Goal: Transaction & Acquisition: Purchase product/service

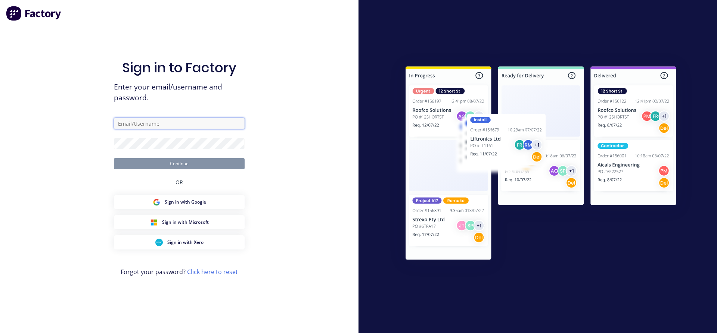
type input "[PERSON_NAME][EMAIL_ADDRESS][PERSON_NAME][DOMAIN_NAME]"
click at [197, 164] on button "Continue" at bounding box center [179, 163] width 131 height 11
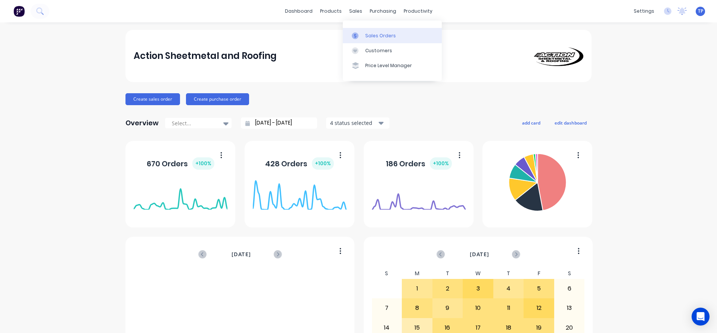
click at [392, 36] on div "Sales Orders" at bounding box center [380, 35] width 31 height 7
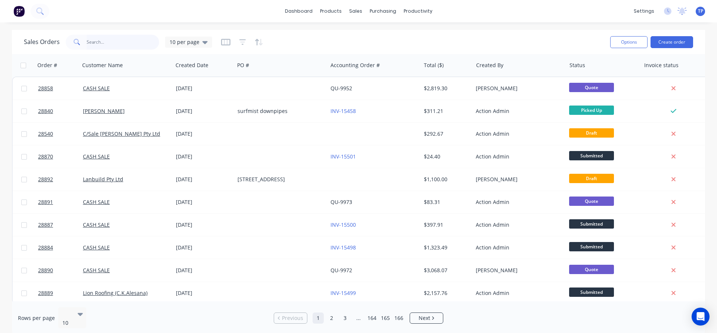
click at [132, 40] on input "text" at bounding box center [123, 42] width 73 height 15
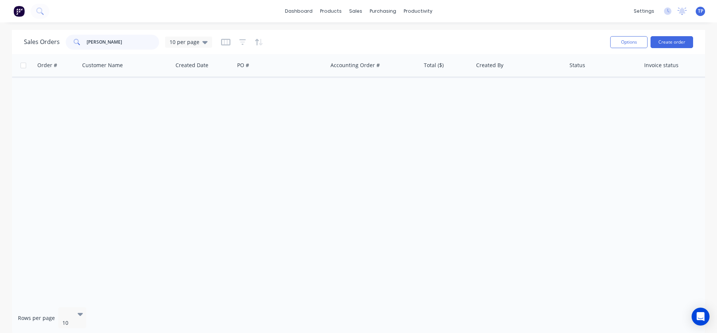
click at [89, 41] on input "[PERSON_NAME]" at bounding box center [123, 42] width 73 height 15
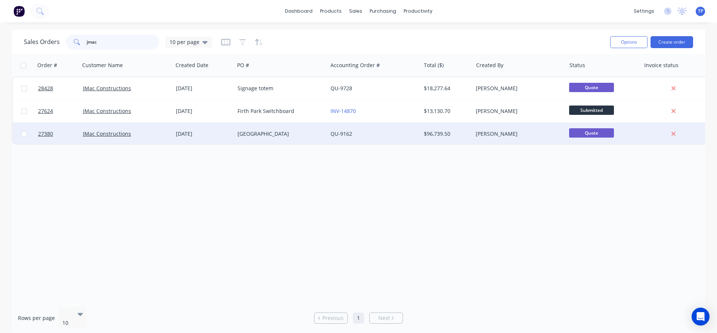
type input "jmac"
click at [279, 138] on div "[GEOGRAPHIC_DATA]" at bounding box center [280, 134] width 93 height 22
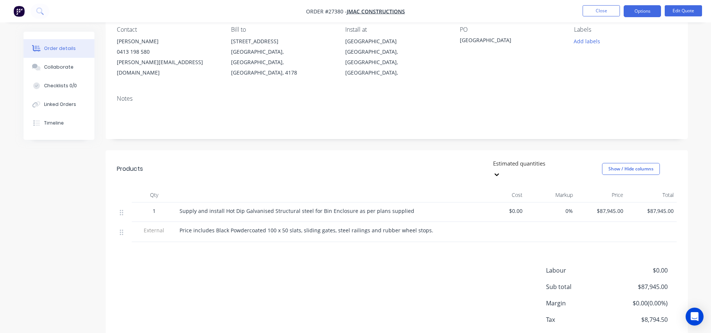
scroll to position [88, 0]
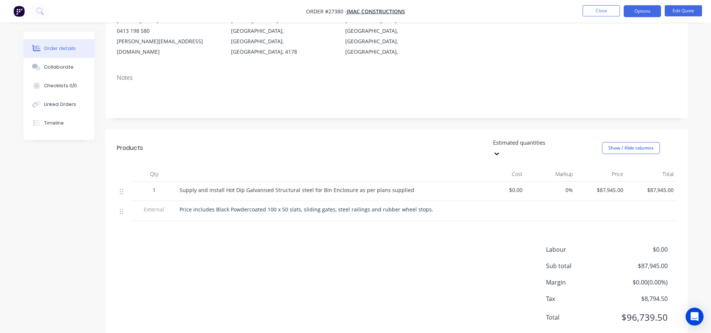
click at [263, 206] on span "Price includes Black Powdercoated 100 x 50 slats, sliding gates, steel railings…" at bounding box center [307, 209] width 254 height 7
click at [673, 9] on button "Edit Quote" at bounding box center [683, 10] width 37 height 11
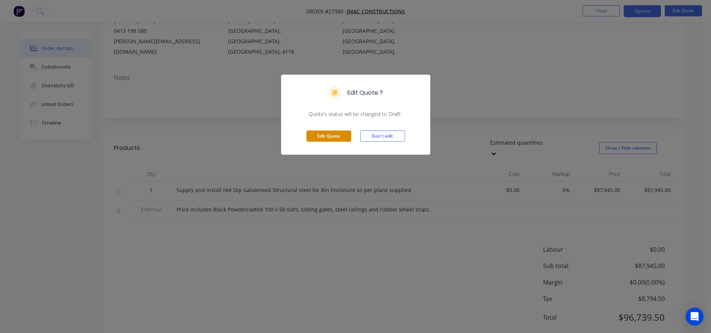
click at [314, 133] on button "Edit Quote" at bounding box center [329, 136] width 45 height 11
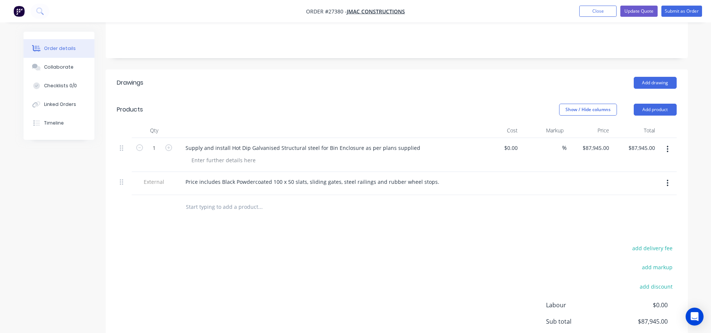
scroll to position [224, 0]
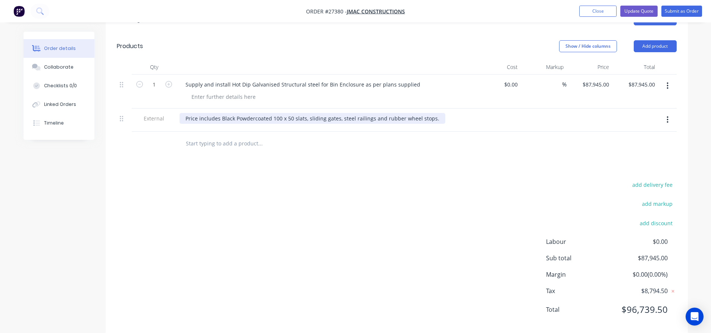
click at [269, 113] on div "Price includes Black Powdercoated 100 x 50 slats, sliding gates, steel railings…" at bounding box center [313, 118] width 266 height 11
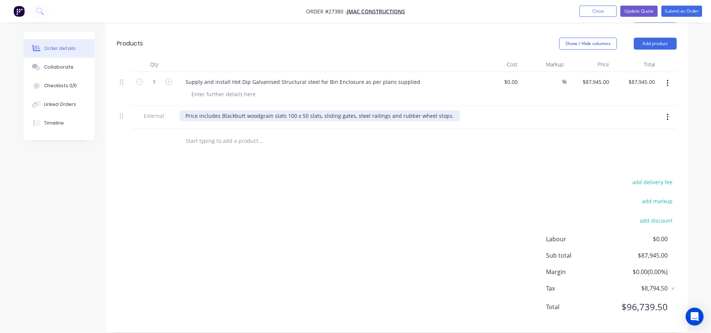
click at [316, 111] on div "Price includes Blackbutt woodgrain slats 100 x 50 slats, sliding gates, steel r…" at bounding box center [320, 116] width 280 height 11
click at [646, 77] on input "87945.00" at bounding box center [643, 82] width 30 height 11
type input "92850"
type input "$92,850.00"
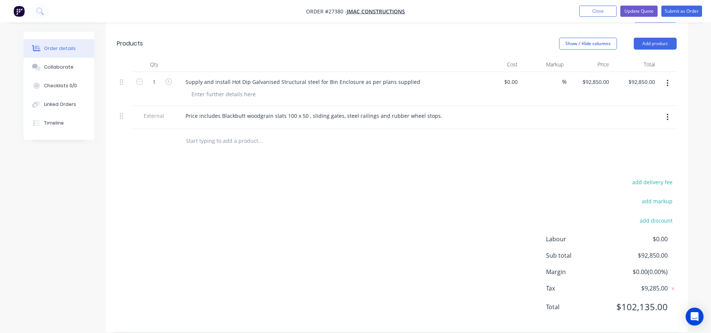
click at [619, 146] on div "Drawings Add drawing Products Show / Hide columns Add product Qty Cost Markup P…" at bounding box center [397, 167] width 583 height 329
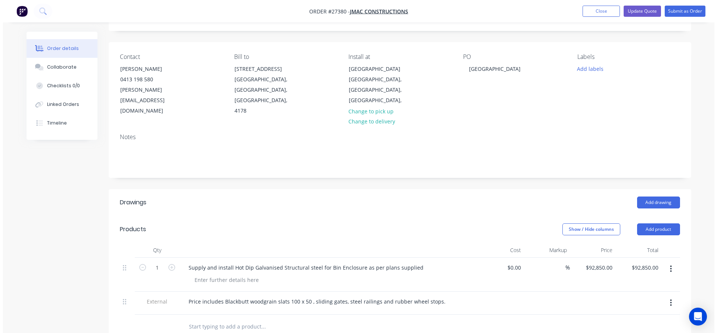
scroll to position [0, 0]
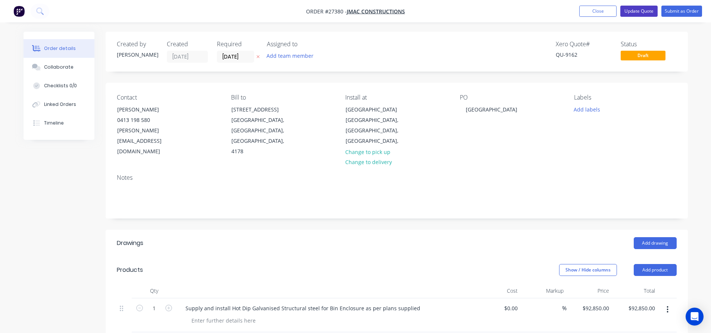
click at [646, 10] on button "Update Quote" at bounding box center [639, 11] width 37 height 11
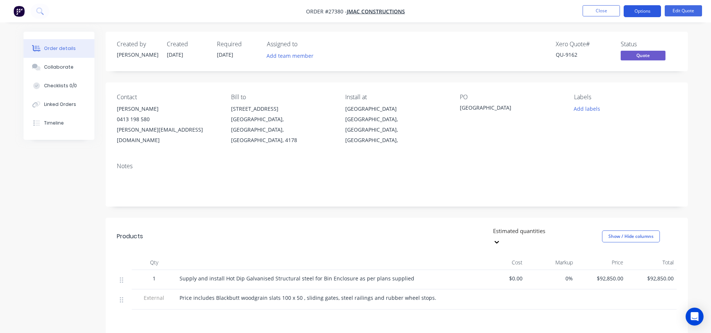
click at [654, 9] on button "Options" at bounding box center [642, 11] width 37 height 12
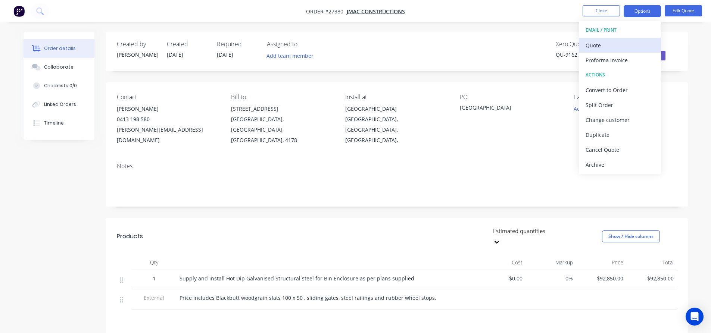
click at [596, 42] on div "Quote" at bounding box center [620, 45] width 69 height 11
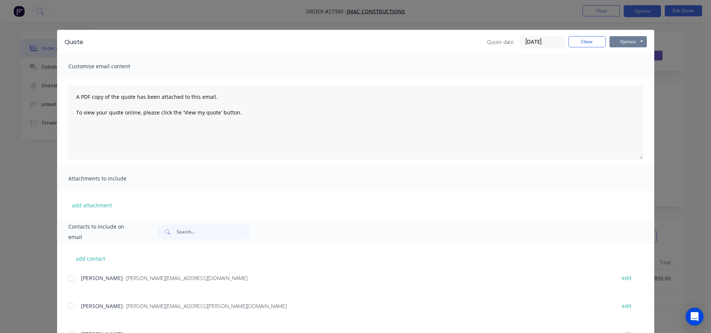
click at [617, 41] on button "Options" at bounding box center [628, 41] width 37 height 11
click at [616, 66] on button "Print" at bounding box center [634, 67] width 48 height 12
click at [619, 44] on button "Options" at bounding box center [628, 41] width 37 height 11
click at [622, 68] on button "Print" at bounding box center [634, 67] width 48 height 12
click at [573, 41] on button "Close" at bounding box center [587, 41] width 37 height 11
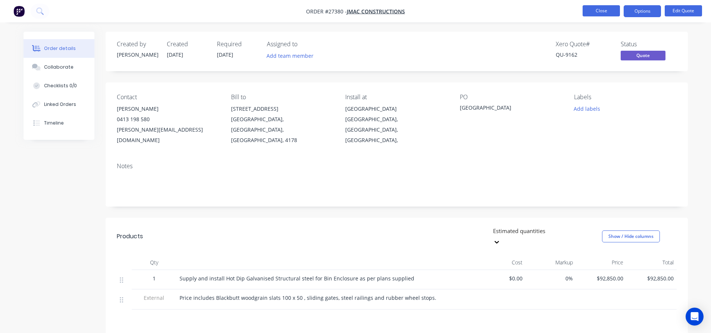
click at [604, 8] on button "Close" at bounding box center [601, 10] width 37 height 11
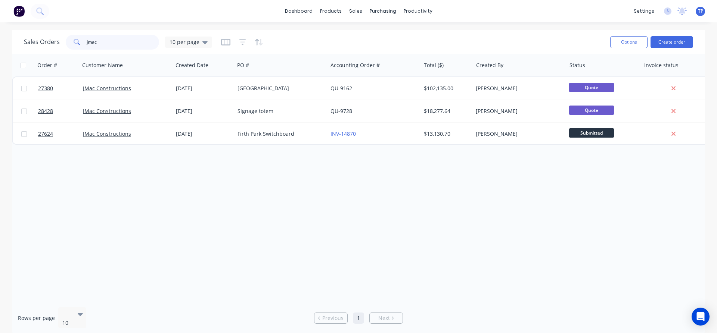
click at [121, 43] on input "jmac" at bounding box center [123, 42] width 73 height 15
type input "j"
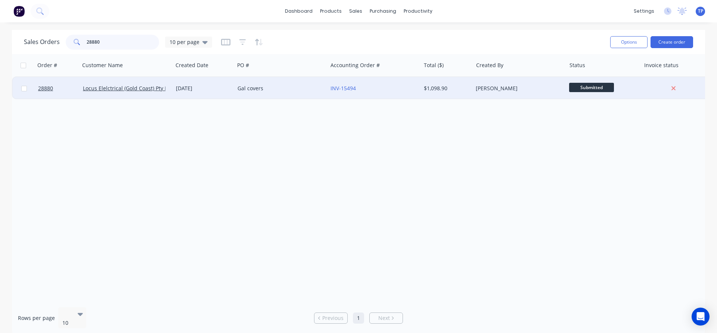
type input "28880"
click at [299, 95] on div "Gal covers" at bounding box center [280, 88] width 93 height 22
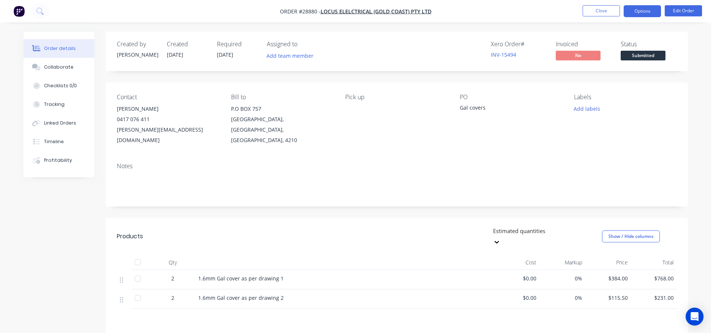
click at [645, 10] on button "Options" at bounding box center [642, 11] width 37 height 12
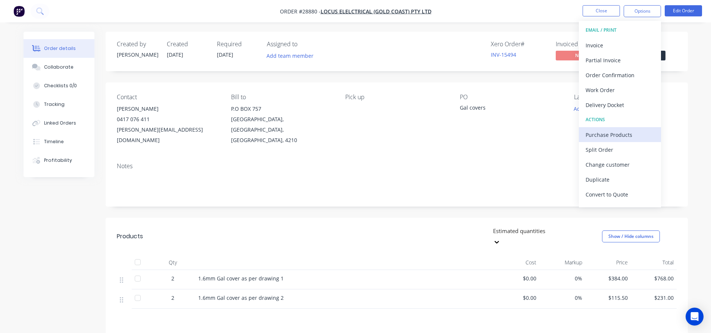
click at [613, 133] on div "Purchase Products" at bounding box center [620, 135] width 69 height 11
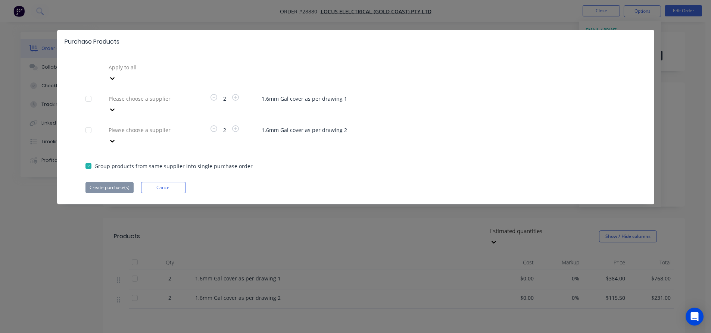
click at [87, 91] on div at bounding box center [88, 98] width 15 height 15
click at [115, 147] on div "Apply to all Please choose a supplier 2 1.6mm Gal cover as per drawing 1 Please…" at bounding box center [355, 128] width 597 height 132
click at [89, 159] on div at bounding box center [88, 166] width 15 height 15
click at [87, 123] on div at bounding box center [88, 130] width 15 height 15
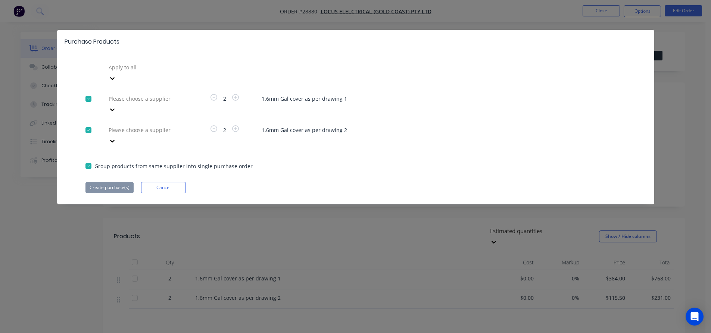
click at [87, 123] on div at bounding box center [88, 130] width 15 height 15
click at [116, 75] on icon at bounding box center [112, 78] width 7 height 7
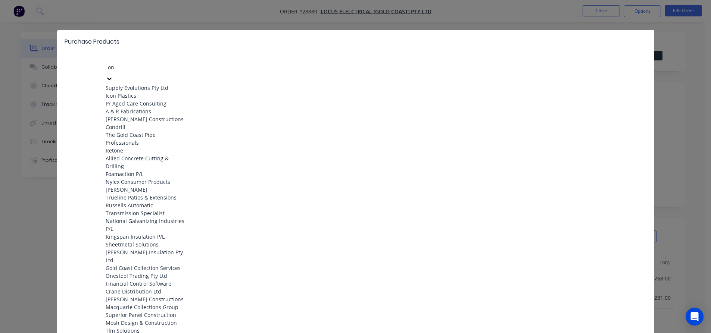
type input "one"
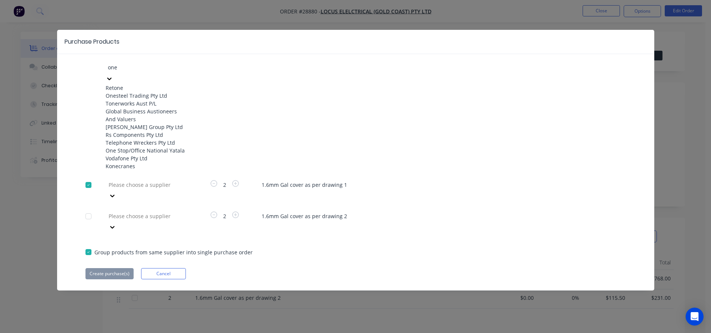
click at [119, 98] on div "Onesteel Trading Pty Ltd" at bounding box center [147, 96] width 82 height 8
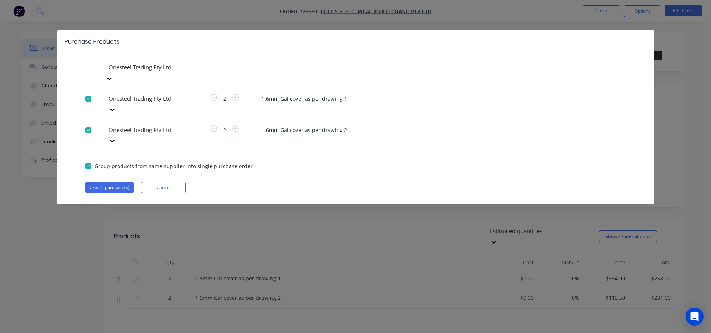
click at [86, 123] on div at bounding box center [88, 130] width 15 height 15
click at [114, 182] on button "Create purchase(s)" at bounding box center [110, 187] width 48 height 11
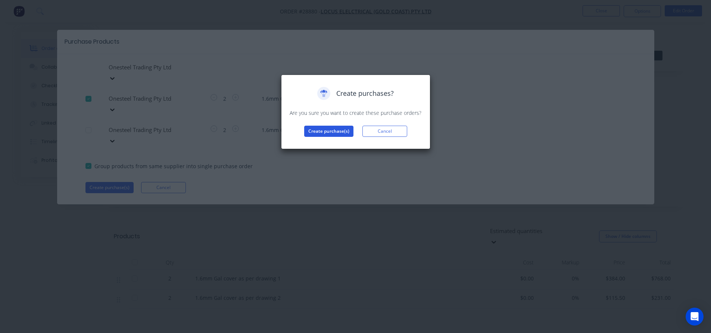
click at [316, 131] on button "Create purchase(s)" at bounding box center [328, 131] width 49 height 11
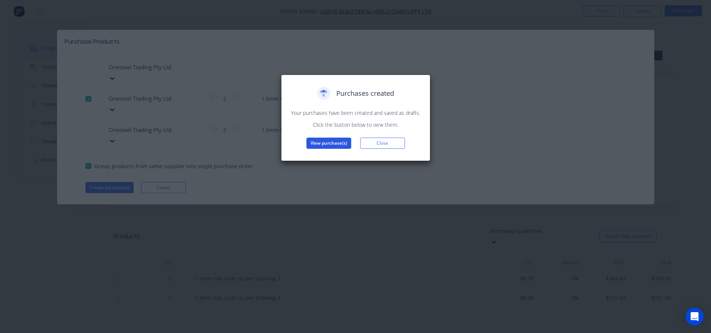
click at [329, 143] on button "View purchase(s)" at bounding box center [329, 143] width 45 height 11
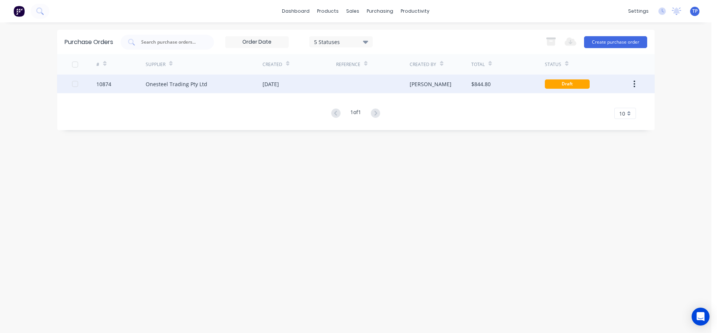
click at [244, 87] on div "Onesteel Trading Pty Ltd" at bounding box center [204, 84] width 117 height 19
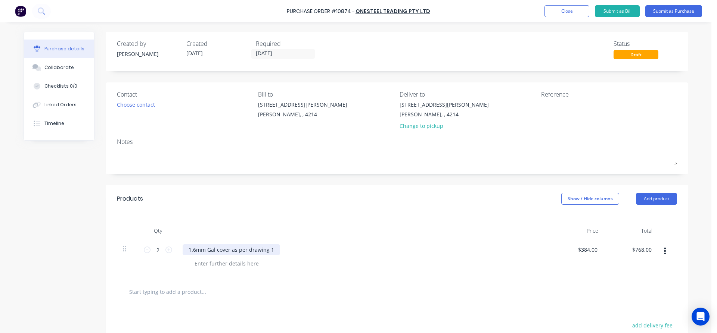
click at [271, 249] on div "1.6mm Gal cover as per drawing 1" at bounding box center [231, 250] width 97 height 11
click at [154, 250] on input "2" at bounding box center [157, 250] width 15 height 11
type input "0"
type input "$0.00"
type input "0"
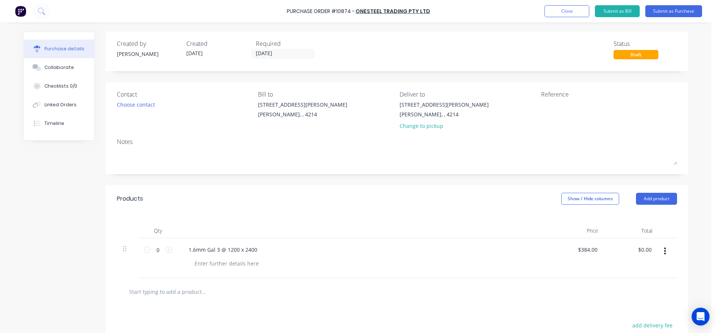
click at [335, 262] on div at bounding box center [366, 263] width 355 height 11
click at [600, 249] on div "0 0 1.6mm Gal 3 @ 1200 x 2400 $384.00 $384.00 $0.00 $0.00" at bounding box center [397, 259] width 560 height 40
click at [590, 252] on input "384.00" at bounding box center [589, 250] width 20 height 11
type input "$0.00"
click at [539, 265] on div at bounding box center [366, 263] width 355 height 11
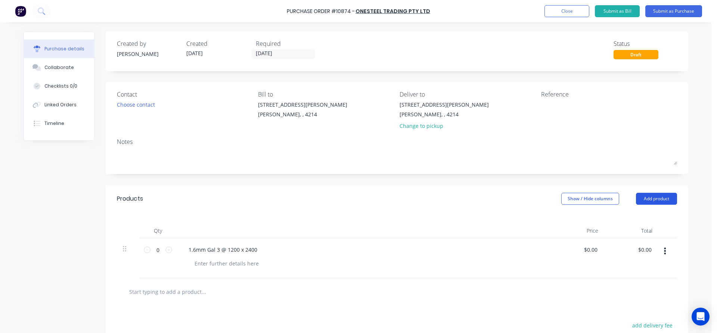
click at [654, 196] on button "Add product" at bounding box center [656, 199] width 41 height 12
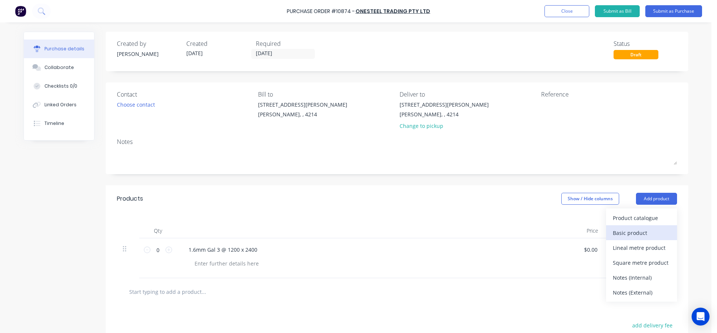
click at [643, 233] on div "Basic product" at bounding box center [642, 233] width 58 height 11
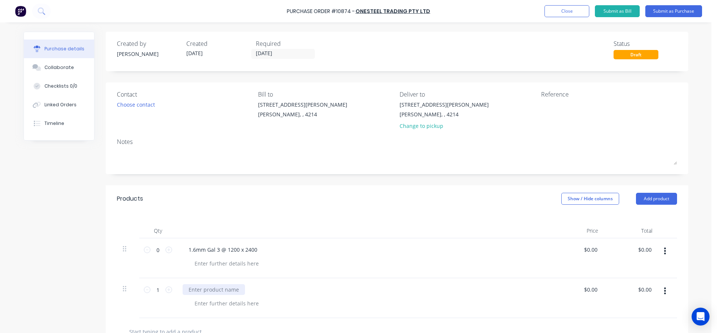
click at [193, 289] on div at bounding box center [214, 290] width 62 height 11
click at [238, 305] on div at bounding box center [227, 303] width 76 height 11
click at [212, 264] on div at bounding box center [227, 263] width 76 height 11
click at [142, 104] on div "Choose contact" at bounding box center [136, 105] width 38 height 8
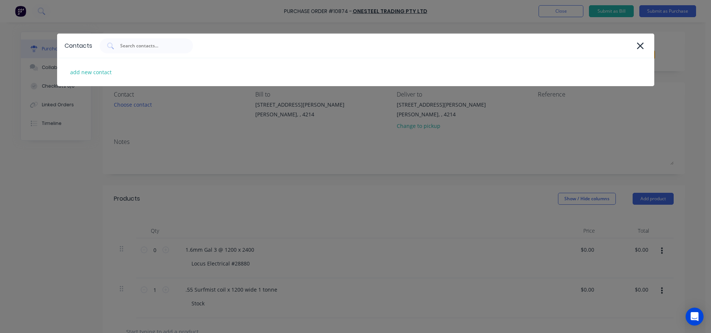
click at [142, 104] on div "Contacts add new contact" at bounding box center [355, 166] width 711 height 333
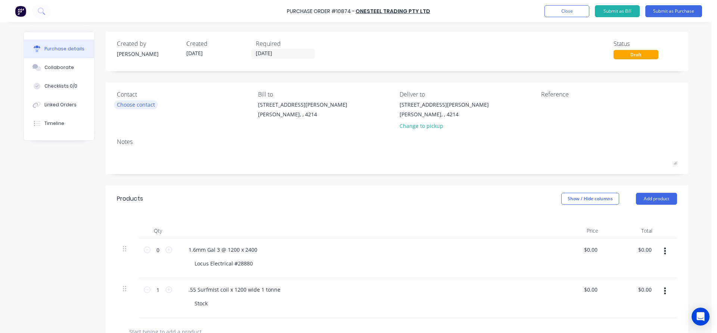
click at [143, 105] on div "Choose contact" at bounding box center [136, 105] width 38 height 8
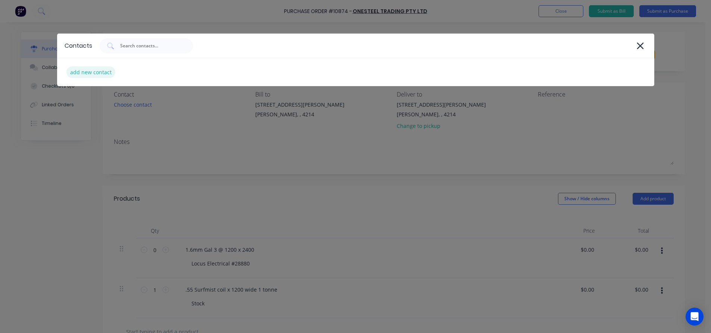
click at [94, 72] on div "add new contact" at bounding box center [90, 72] width 49 height 12
select select "AU"
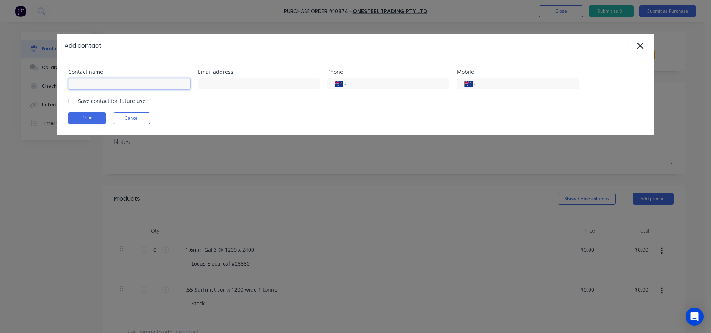
drag, startPoint x: 102, startPoint y: 85, endPoint x: 125, endPoint y: 89, distance: 23.5
click at [102, 85] on input at bounding box center [129, 83] width 122 height 11
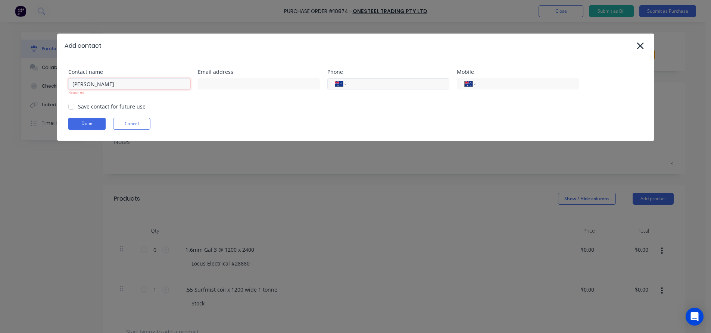
type input "[PERSON_NAME]"
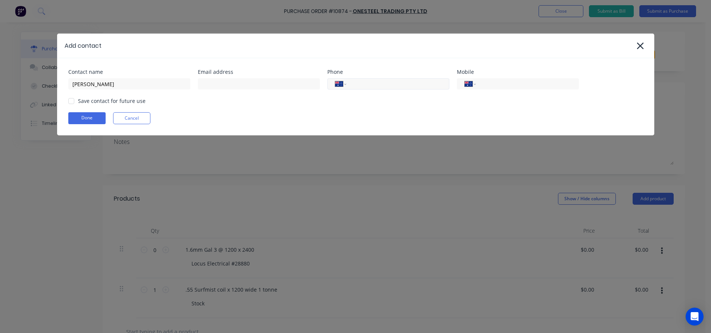
click at [358, 86] on input "tel" at bounding box center [397, 84] width 90 height 9
type input "[PHONE_NUMBER]"
click at [370, 106] on div "Contact name [PERSON_NAME] address Phone International [GEOGRAPHIC_DATA] [GEOGR…" at bounding box center [355, 96] width 597 height 77
click at [72, 103] on div at bounding box center [71, 101] width 15 height 15
click at [93, 120] on button "Done" at bounding box center [86, 118] width 37 height 12
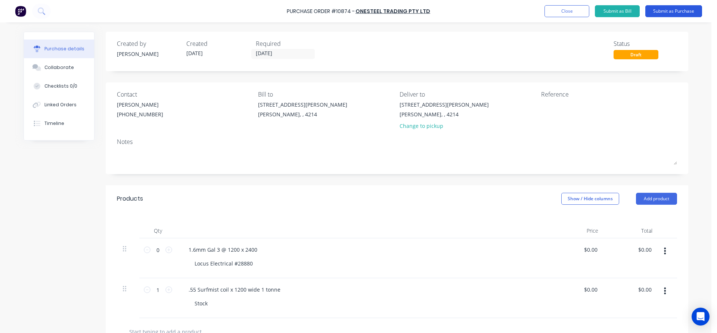
click at [673, 12] on button "Submit as Purchase" at bounding box center [673, 11] width 57 height 12
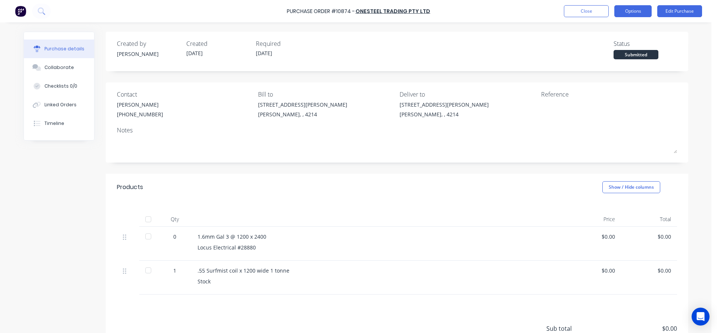
click at [639, 15] on button "Options" at bounding box center [632, 11] width 37 height 12
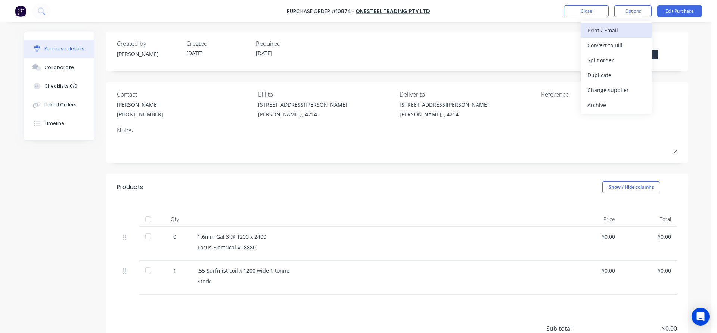
click at [593, 30] on div "Print / Email" at bounding box center [616, 30] width 58 height 11
click at [594, 60] on div "Without pricing" at bounding box center [616, 60] width 58 height 11
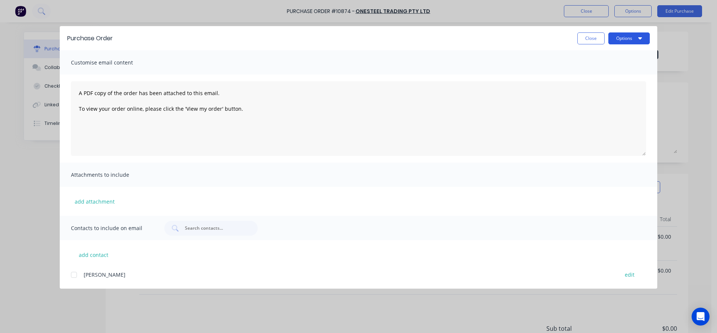
click at [625, 41] on button "Options" at bounding box center [628, 38] width 41 height 12
click at [609, 71] on div "Print" at bounding box center [614, 72] width 58 height 11
click at [580, 36] on button "Close" at bounding box center [590, 38] width 27 height 12
